Goal: Information Seeking & Learning: Understand process/instructions

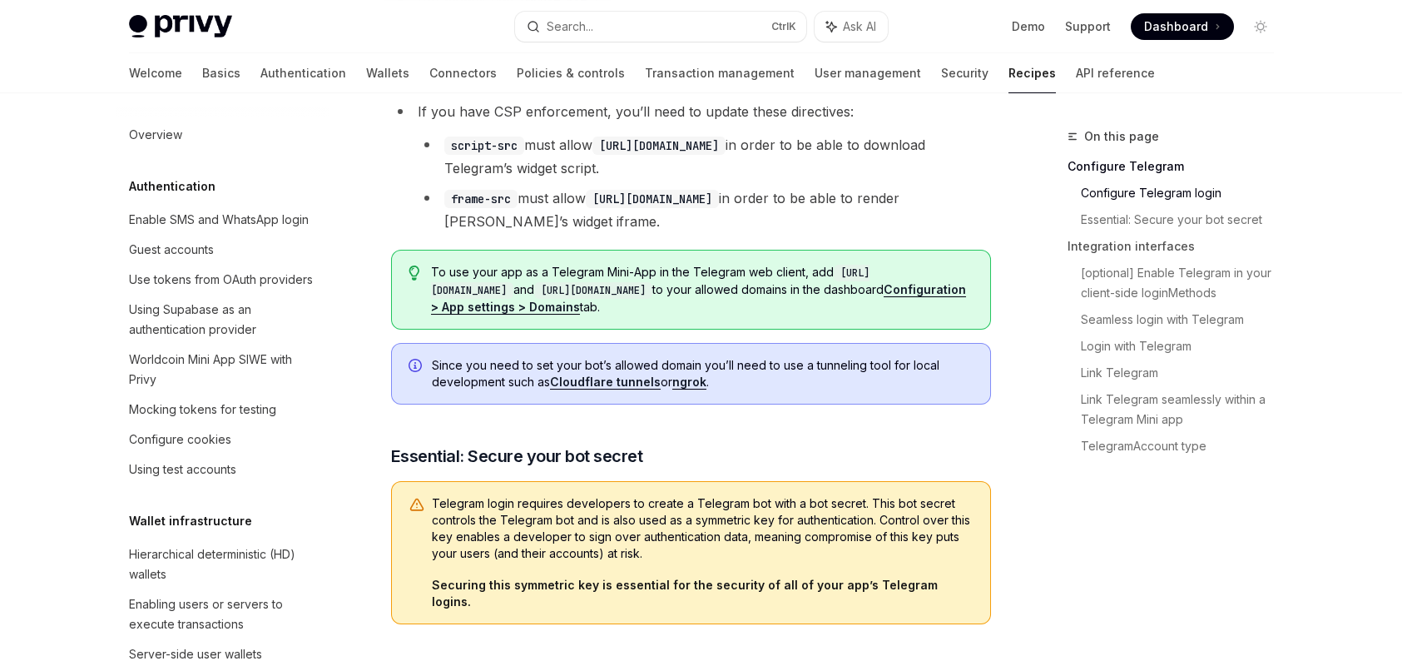
scroll to position [1160, 0]
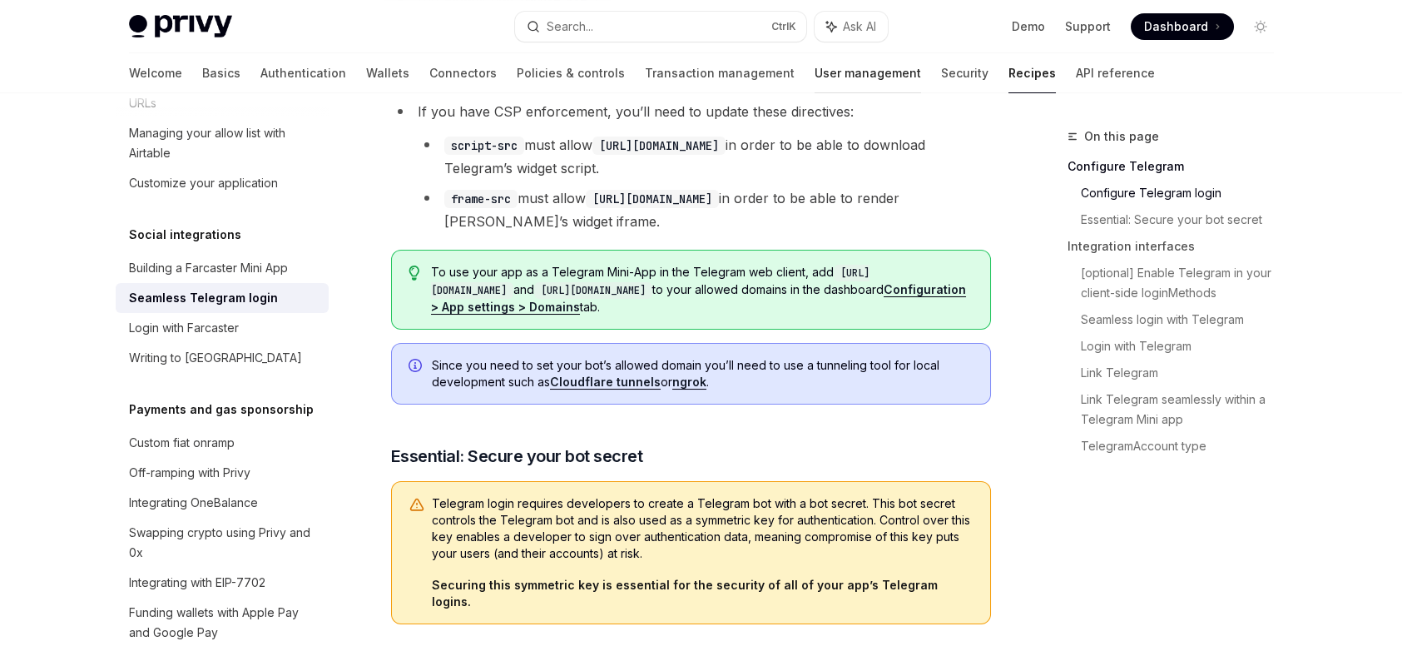
click at [815, 74] on link "User management" at bounding box center [868, 73] width 107 height 40
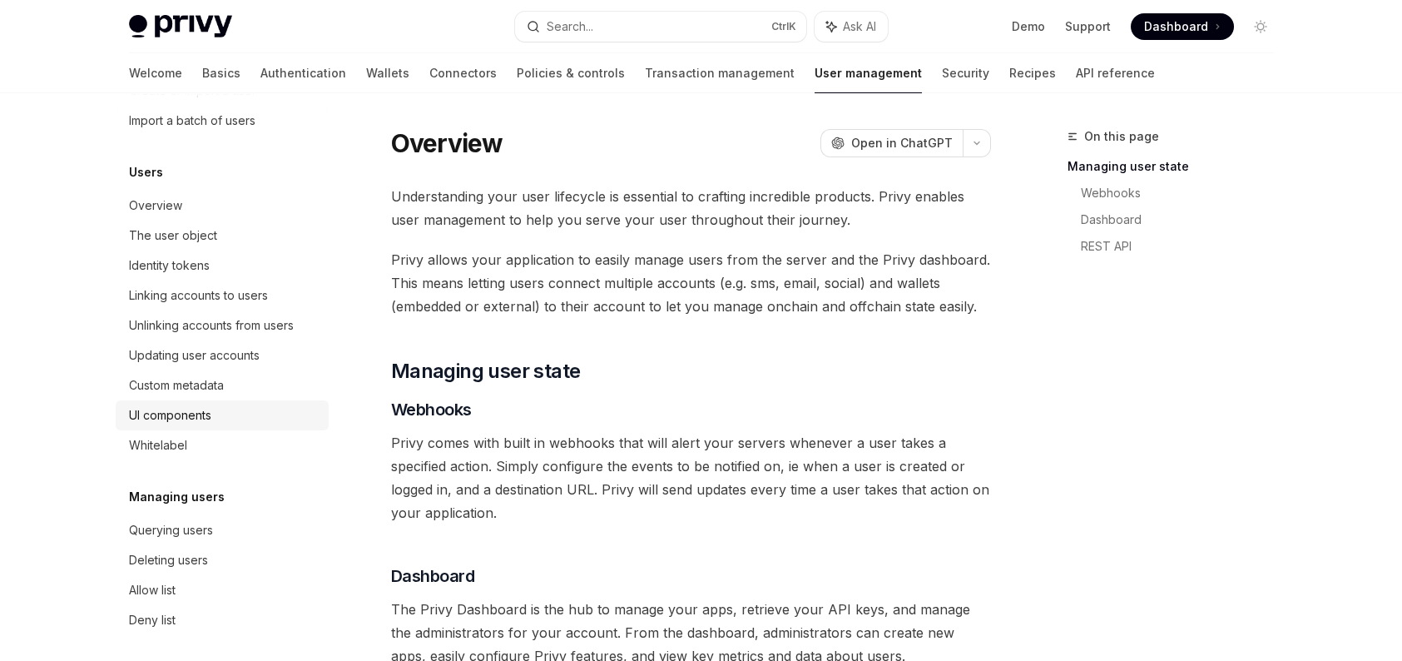
scroll to position [166, 0]
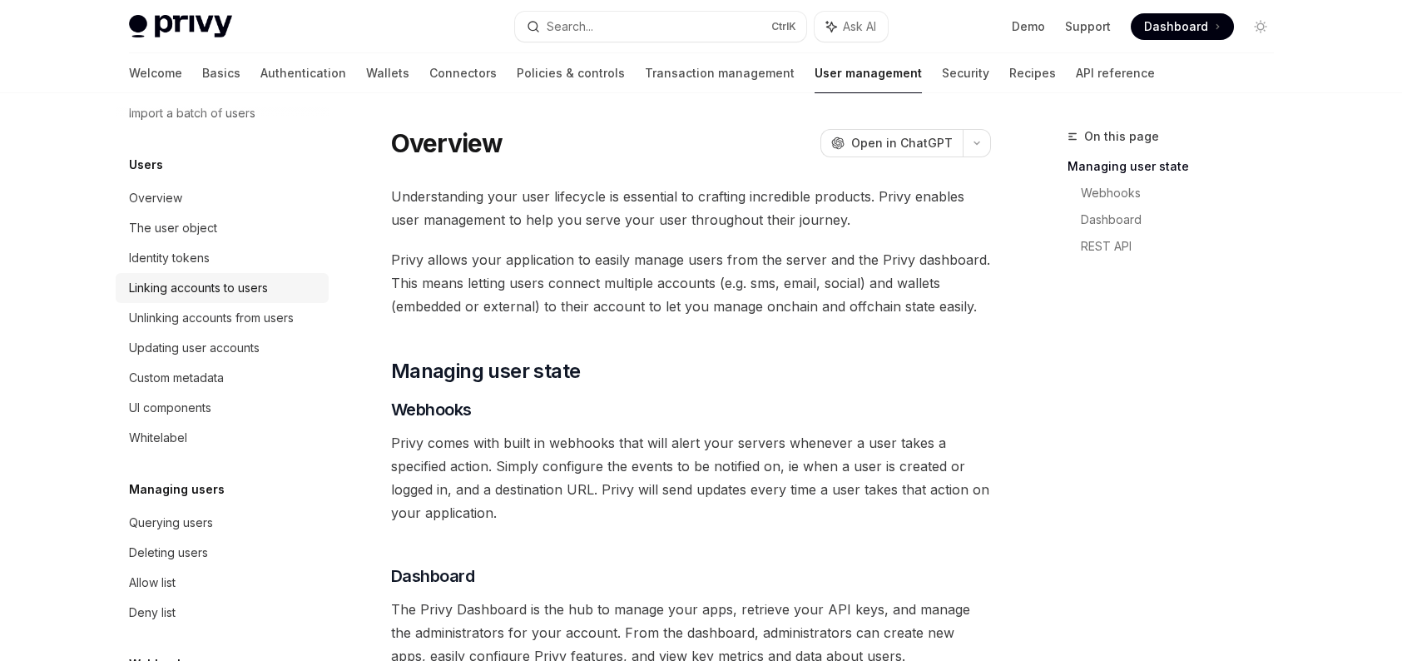
click at [244, 299] on link "Linking accounts to users" at bounding box center [222, 288] width 213 height 30
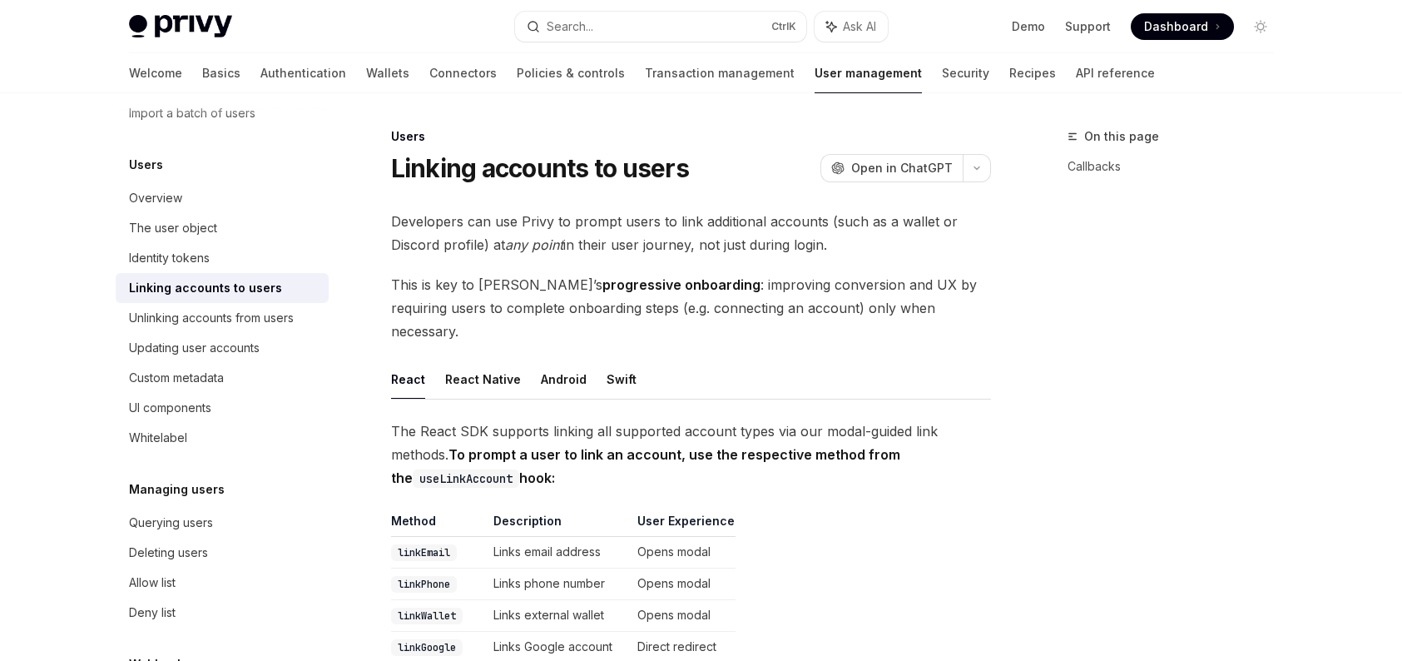
click at [244, 290] on div "Linking accounts to users" at bounding box center [205, 288] width 153 height 20
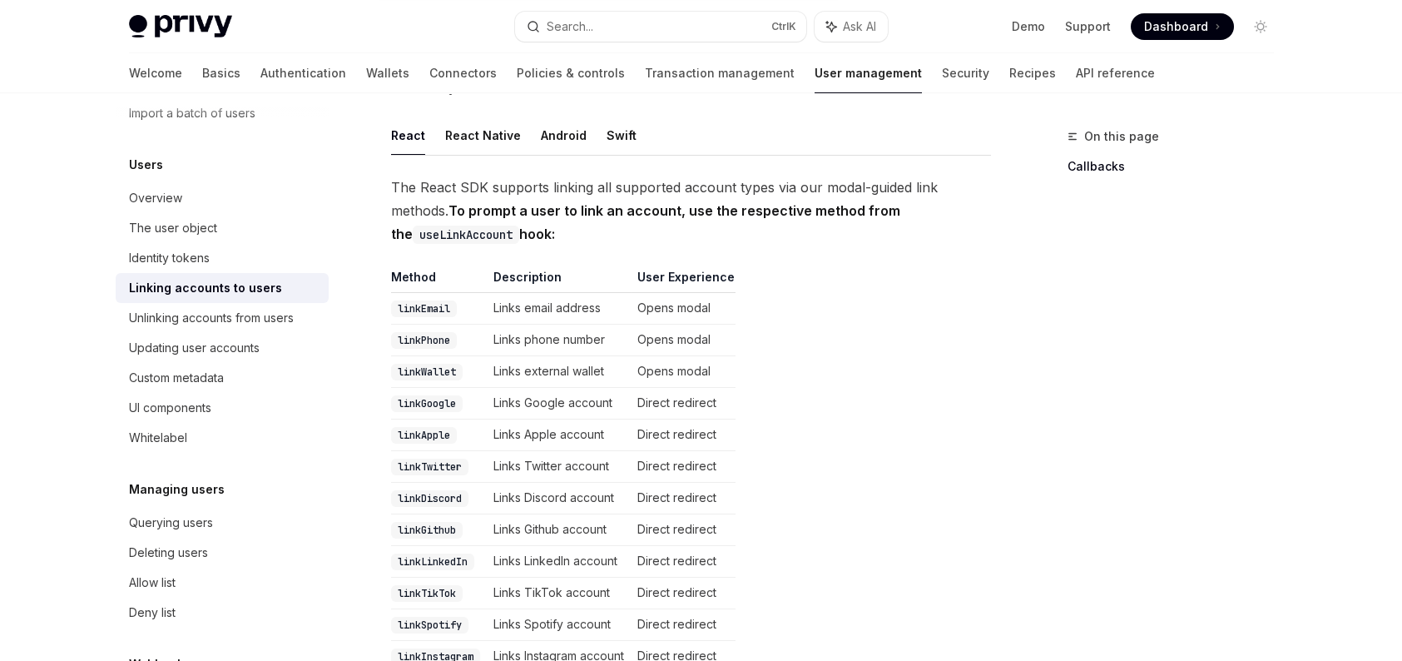
scroll to position [577, 0]
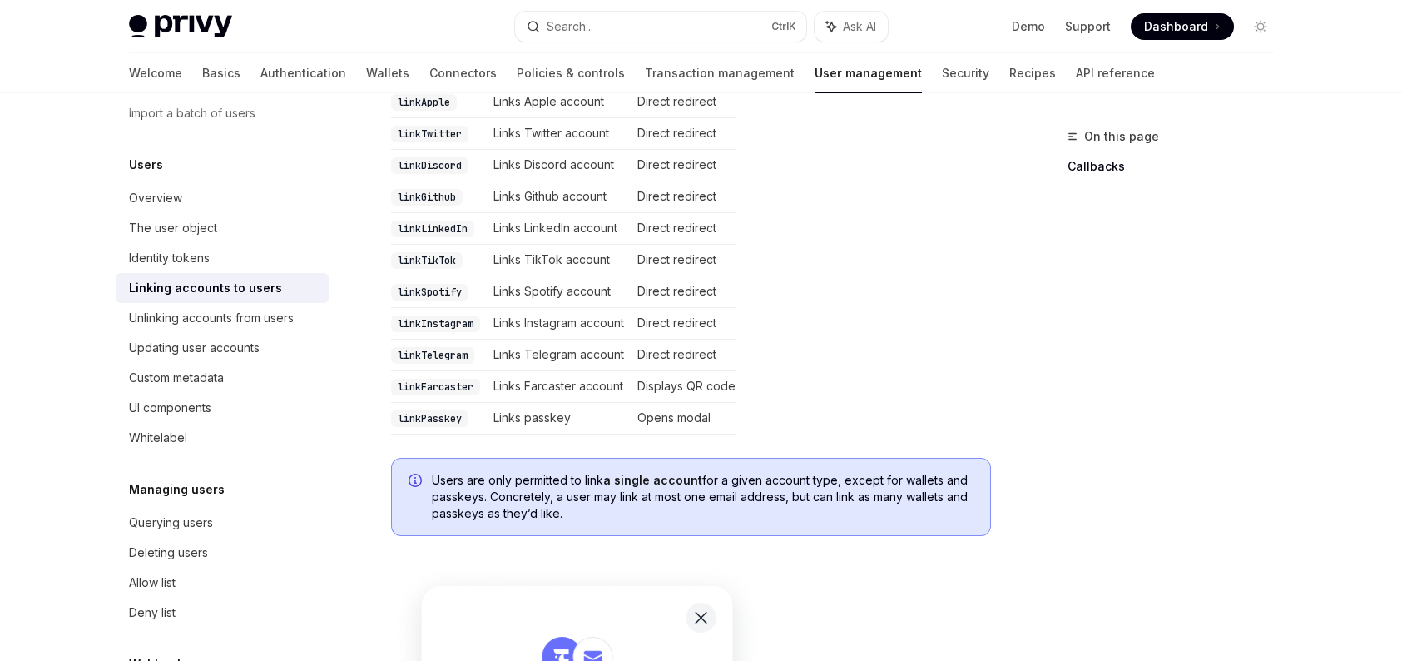
click at [444, 347] on code "linkTelegram" at bounding box center [432, 355] width 83 height 17
copy code "linkTelegram"
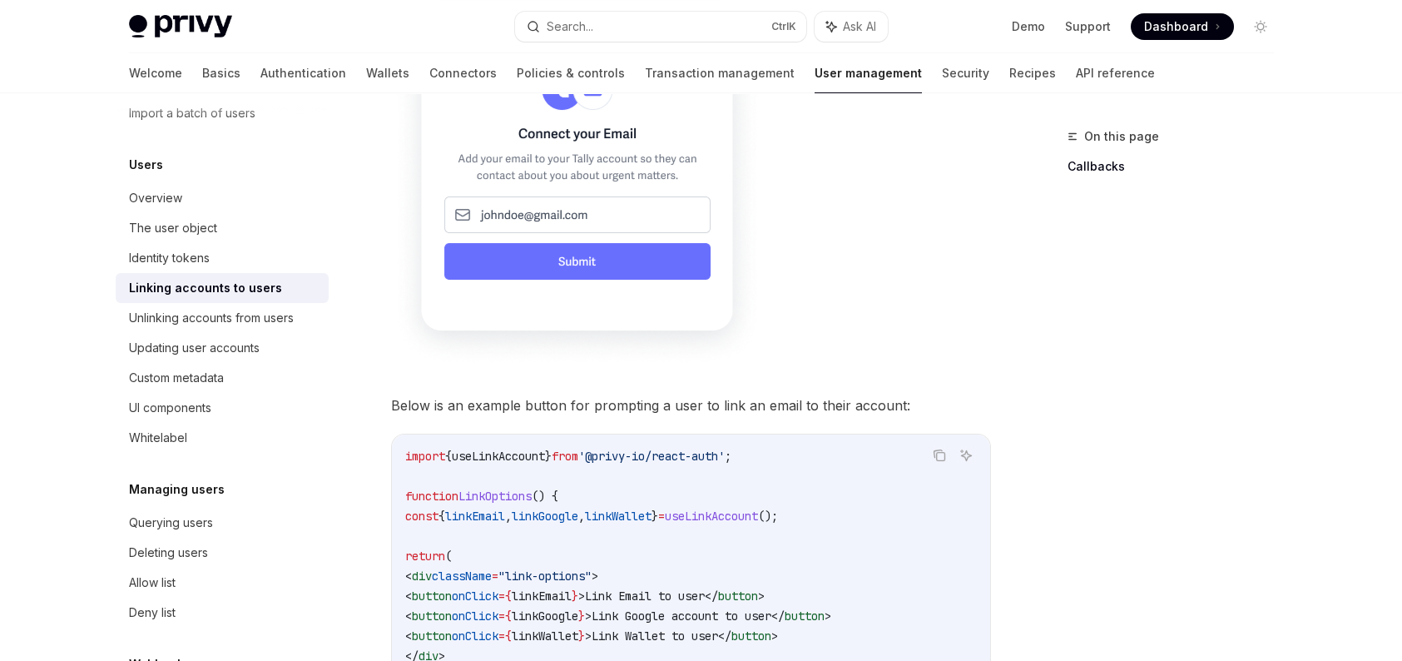
scroll to position [1243, 0]
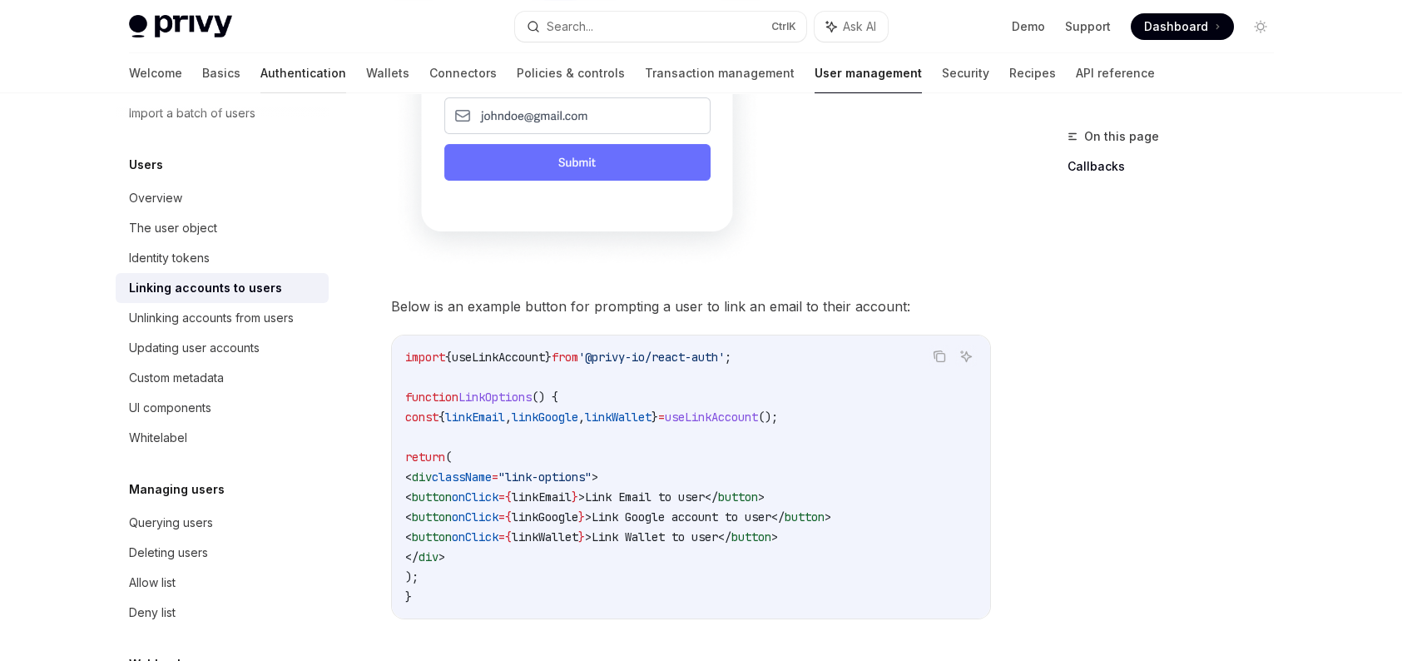
click at [261, 67] on link "Authentication" at bounding box center [304, 73] width 86 height 40
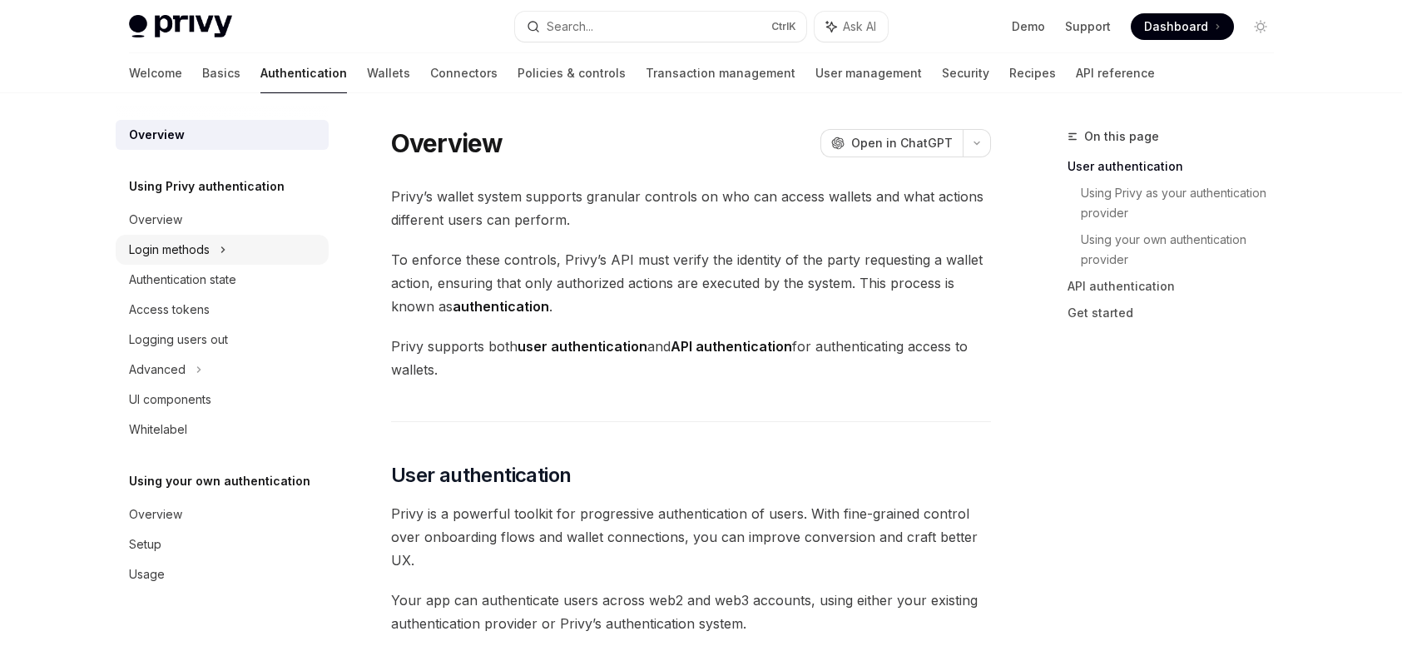
click at [228, 241] on div "Login methods" at bounding box center [222, 250] width 213 height 30
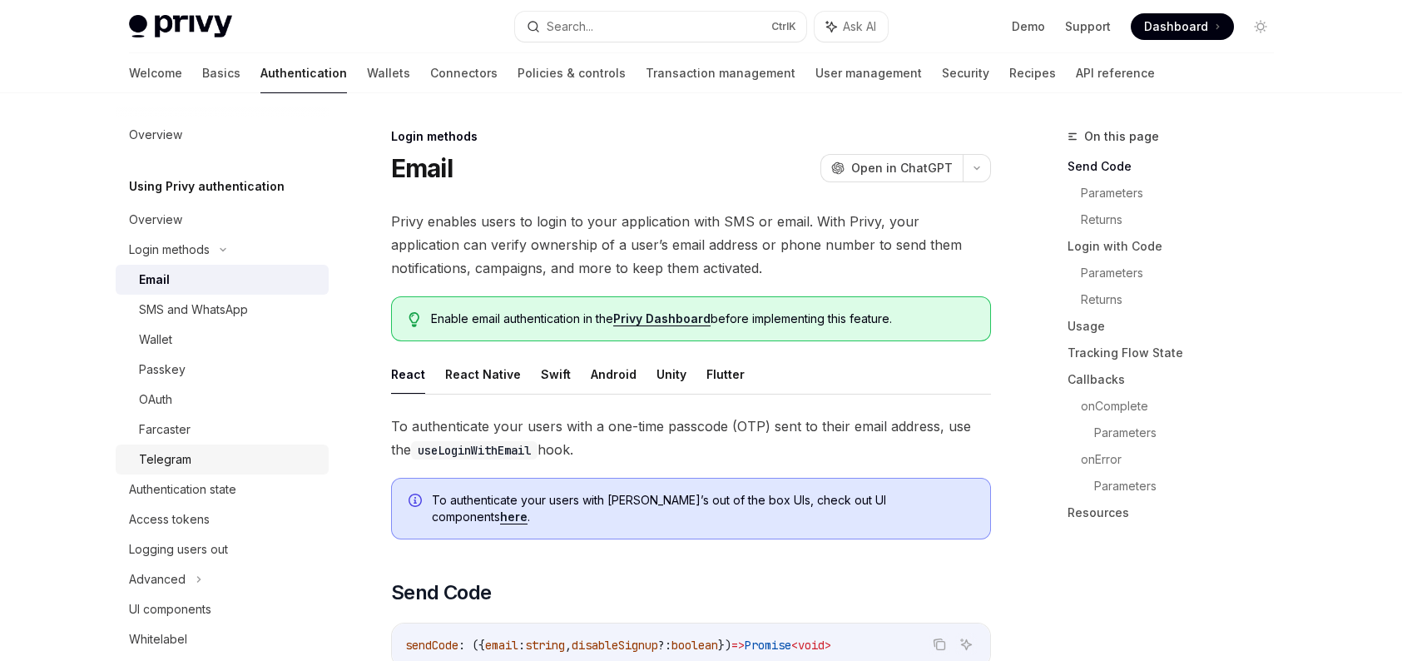
click at [191, 469] on div "Telegram" at bounding box center [229, 459] width 180 height 20
type textarea "*"
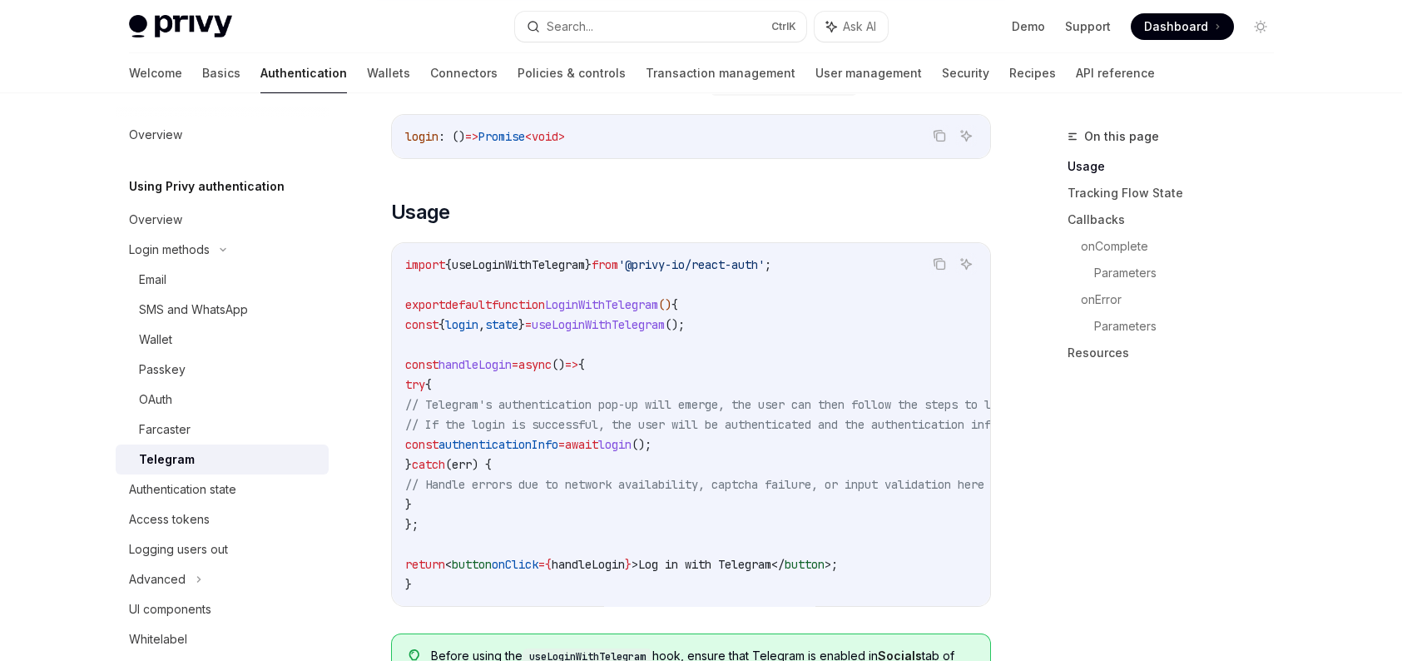
scroll to position [583, 0]
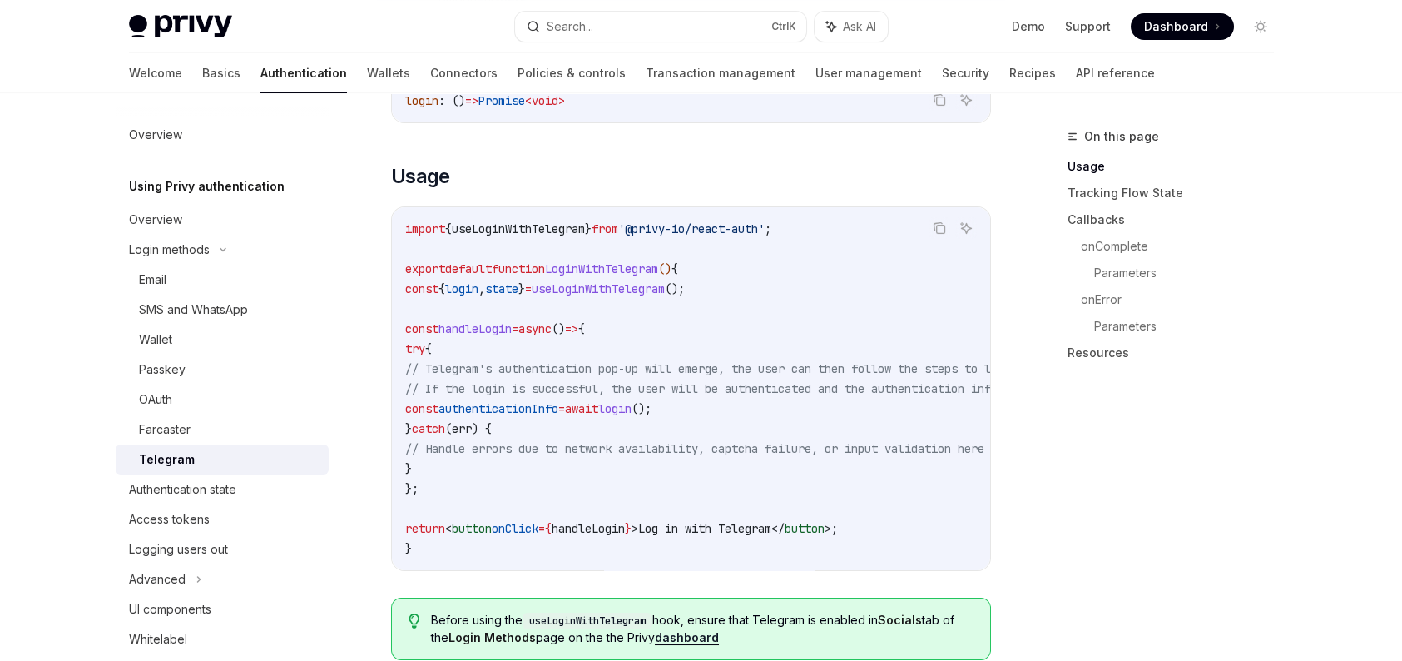
click at [607, 281] on span "useLoginWithTelegram" at bounding box center [598, 288] width 133 height 15
copy code "const { login , state } = useLoginWithTelegram ();"
click at [691, 221] on span "'@privy-io/react-auth'" at bounding box center [691, 228] width 146 height 15
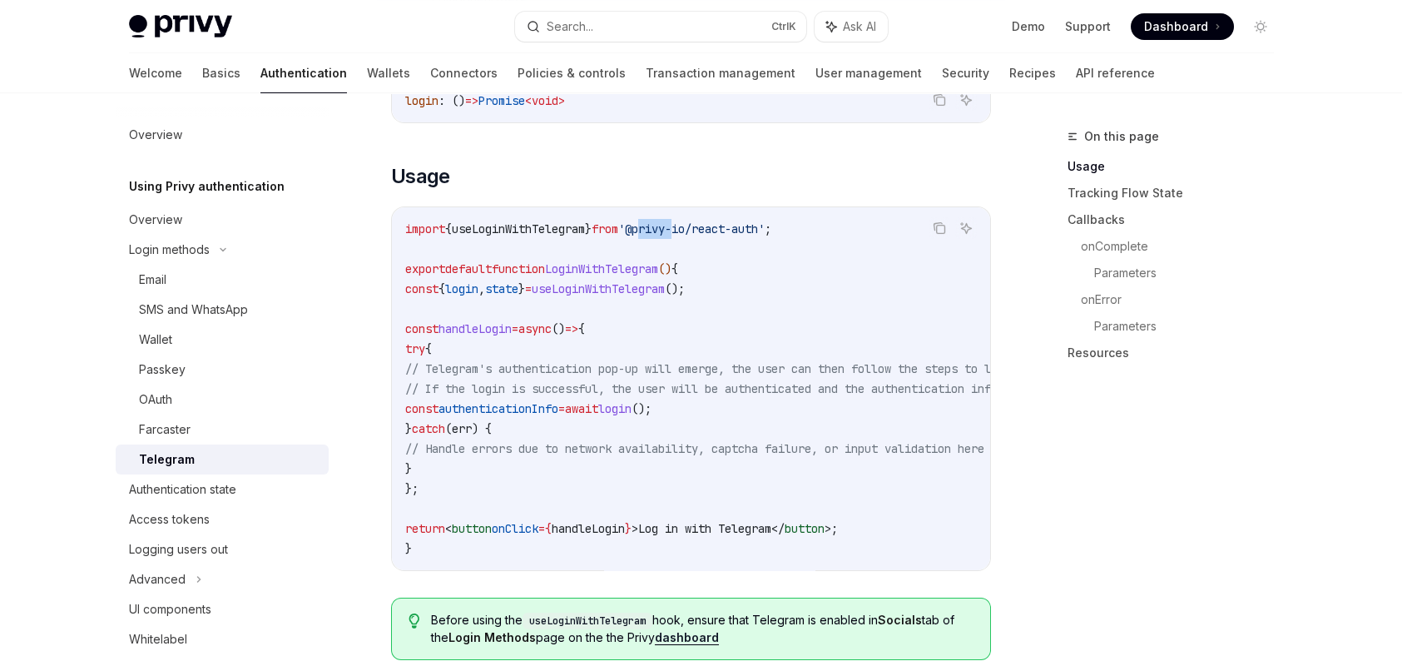
click at [691, 221] on span "'@privy-io/react-auth'" at bounding box center [691, 228] width 146 height 15
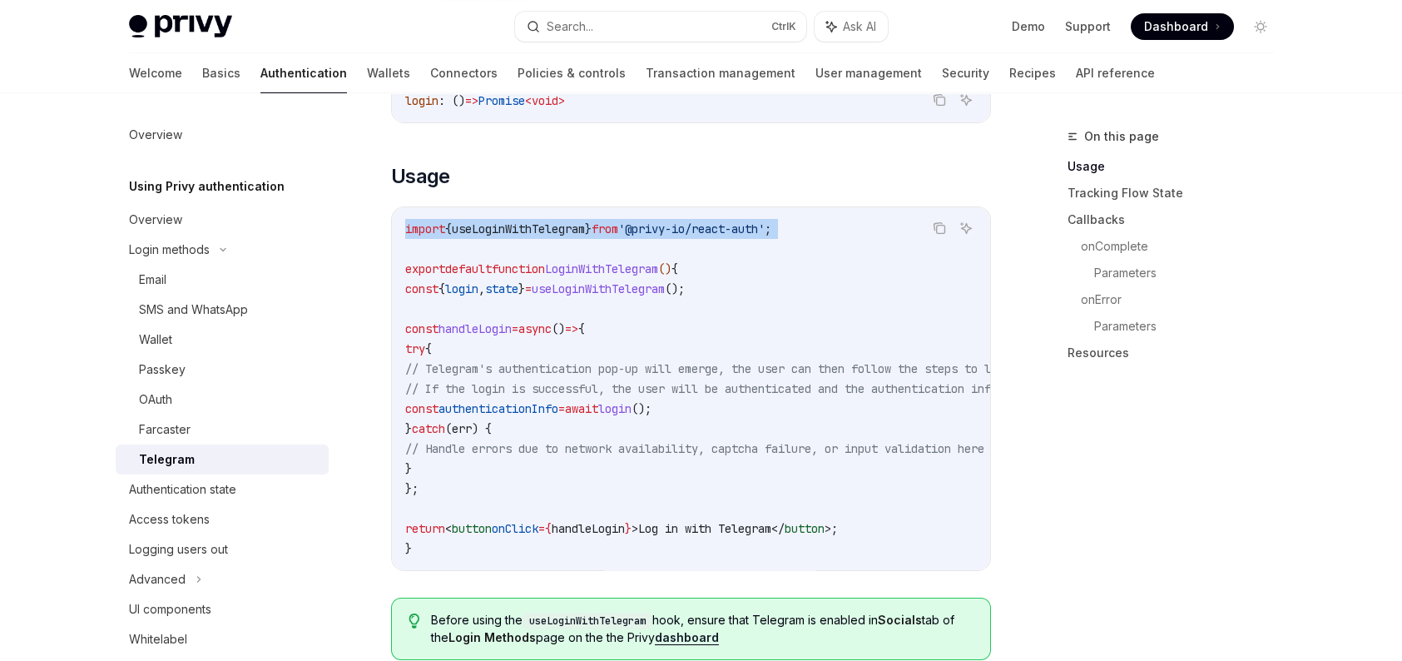
click at [691, 221] on span "'@privy-io/react-auth'" at bounding box center [691, 228] width 146 height 15
copy code "import { useLoginWithTelegram } from '@privy-io/react-auth' ;"
